Goal: Information Seeking & Learning: Find specific fact

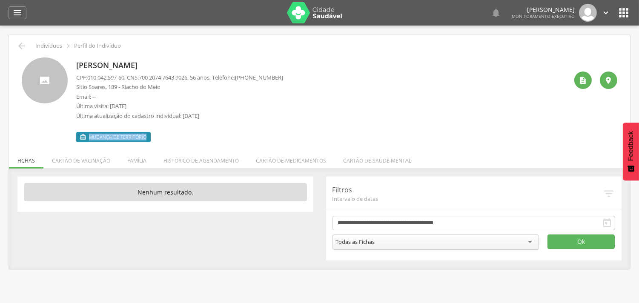
click at [16, 15] on icon "" at bounding box center [17, 13] width 10 height 10
click at [18, 14] on icon "" at bounding box center [17, 13] width 10 height 10
click at [16, 11] on icon "" at bounding box center [17, 13] width 10 height 10
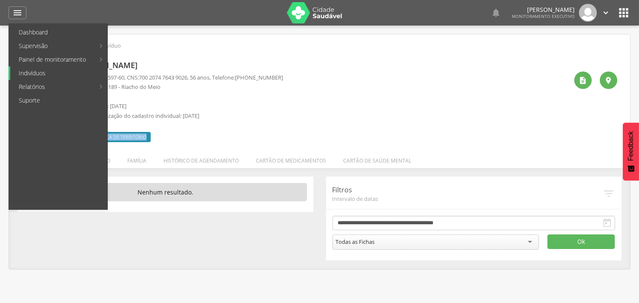
click at [36, 70] on link "Indivíduos" at bounding box center [58, 73] width 97 height 14
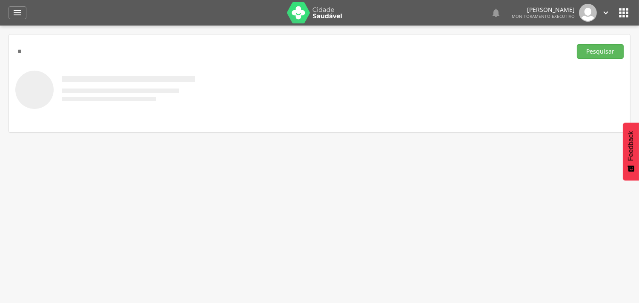
type input "*"
type input "**********"
click at [577, 44] on button "Pesquisar" at bounding box center [600, 51] width 47 height 14
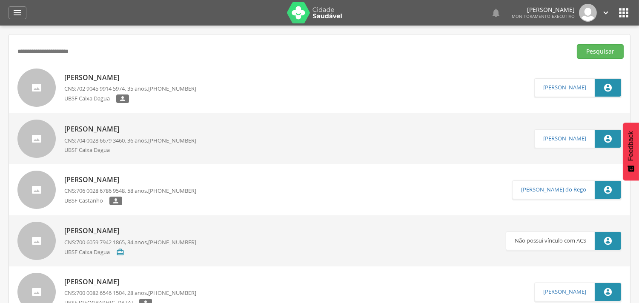
click at [145, 77] on p "[PERSON_NAME]" at bounding box center [130, 78] width 132 height 10
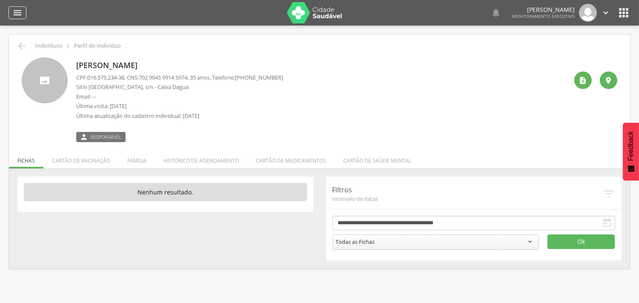
click at [13, 11] on icon "" at bounding box center [17, 13] width 10 height 10
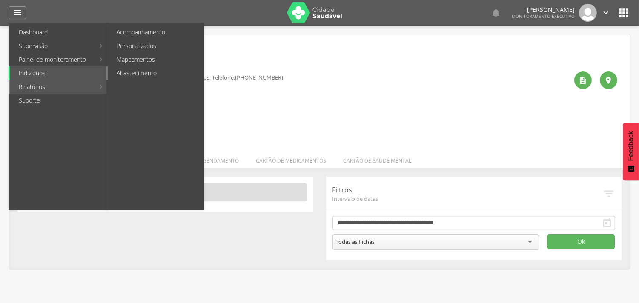
click at [139, 73] on link "Abastecimento" at bounding box center [156, 73] width 96 height 14
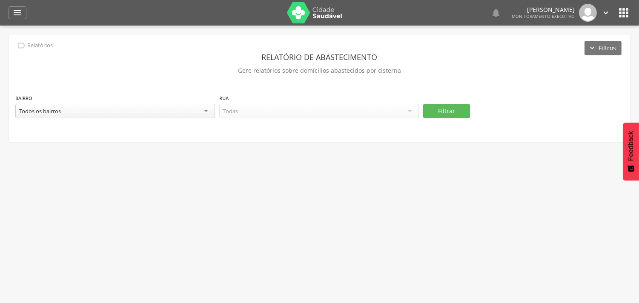
click at [109, 112] on div "Todos os bairros" at bounding box center [115, 111] width 200 height 14
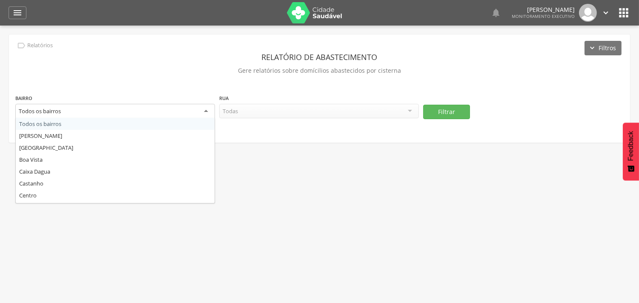
click at [206, 111] on div "Todos os bairros" at bounding box center [115, 111] width 200 height 15
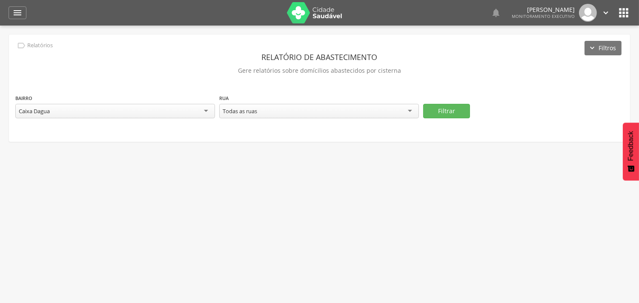
click at [304, 112] on div "Todas as ruas" at bounding box center [319, 111] width 200 height 14
click at [450, 109] on button "Filtrar" at bounding box center [446, 111] width 47 height 14
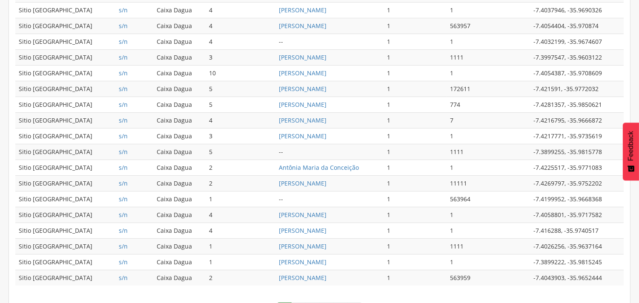
scroll to position [407, 0]
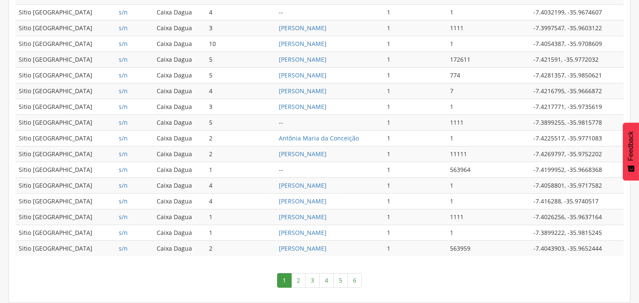
click at [355, 281] on link "6" at bounding box center [354, 280] width 14 height 14
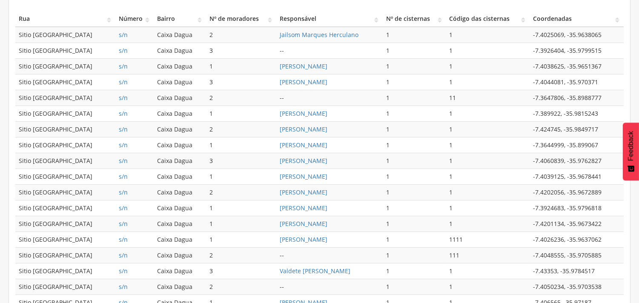
scroll to position [392, 0]
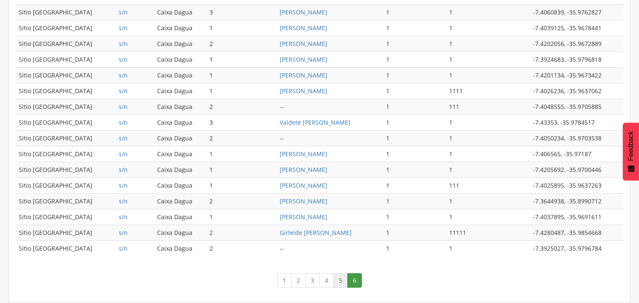
click at [342, 280] on link "5" at bounding box center [340, 280] width 14 height 14
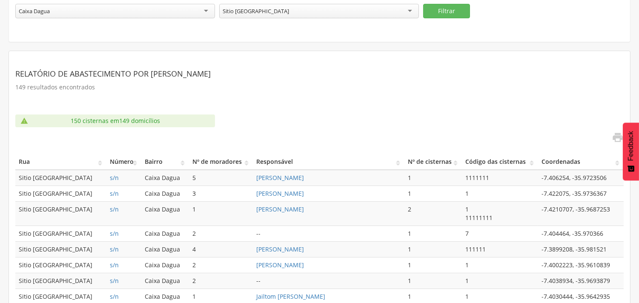
scroll to position [114, 0]
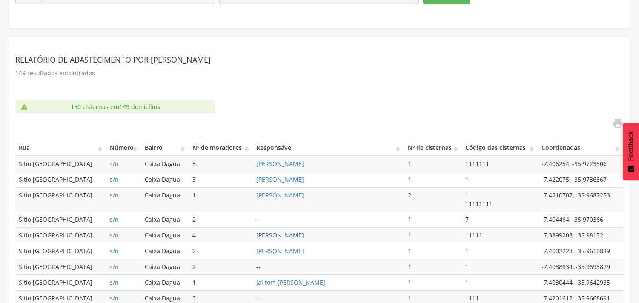
click at [304, 232] on link "[PERSON_NAME]" at bounding box center [280, 235] width 48 height 8
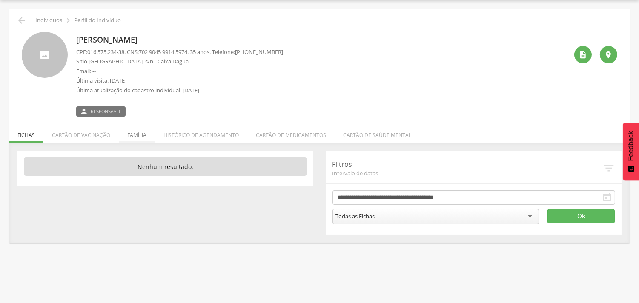
click at [138, 134] on li "Família" at bounding box center [137, 133] width 36 height 20
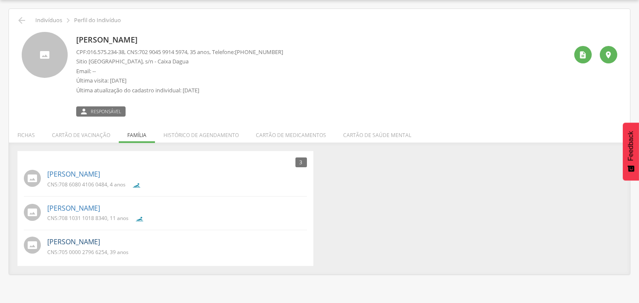
click at [100, 239] on link "[PERSON_NAME]" at bounding box center [73, 242] width 53 height 10
